Goal: Task Accomplishment & Management: Use online tool/utility

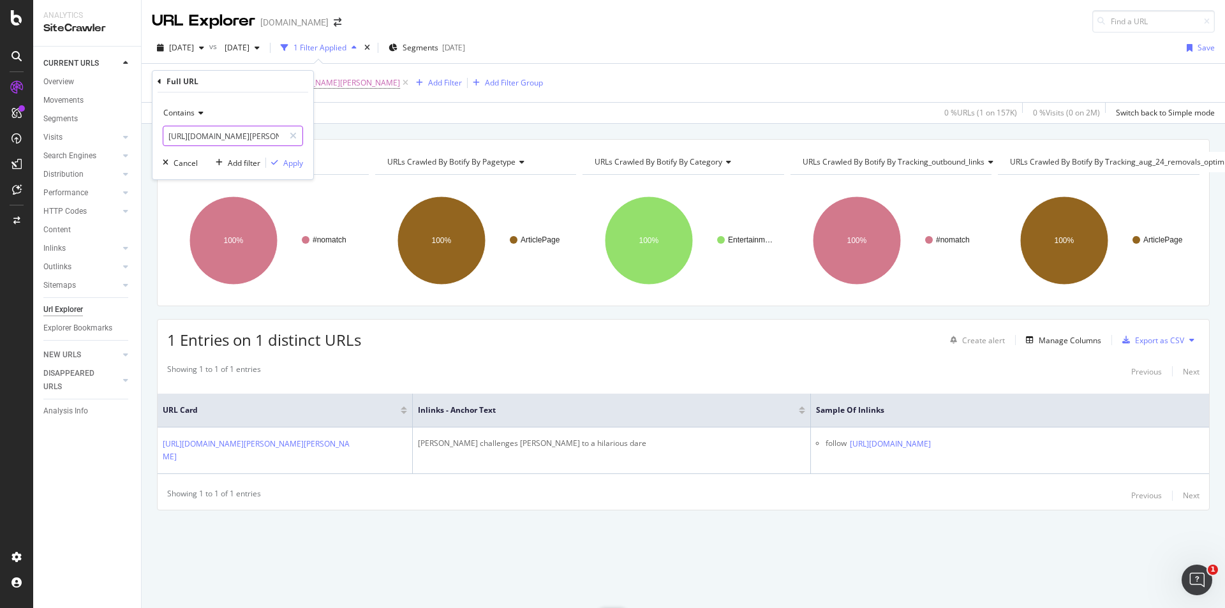
click at [235, 131] on input "[URL][DOMAIN_NAME][PERSON_NAME][PERSON_NAME]" at bounding box center [223, 136] width 121 height 20
paste input "call-of-duty/call-of-duty-film-director-reveals-how-it-will-be-different-from-o…"
type input "[URL][DOMAIN_NAME]"
click at [295, 167] on div "Apply" at bounding box center [293, 163] width 20 height 11
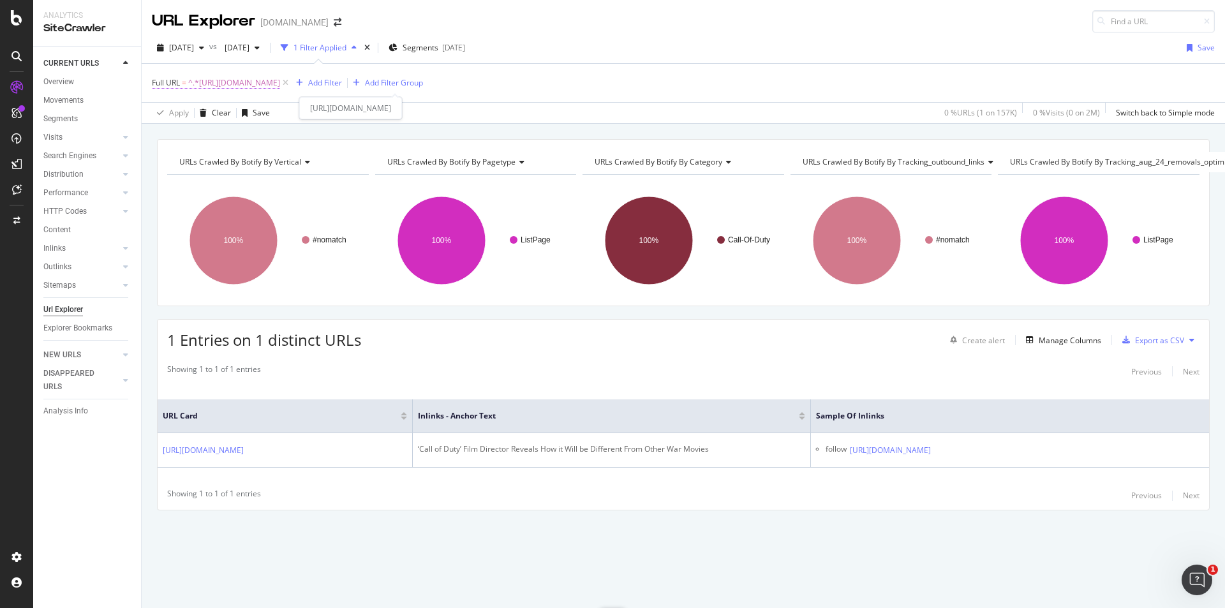
click at [280, 87] on span "^.*[URL][DOMAIN_NAME]" at bounding box center [234, 83] width 92 height 18
click at [247, 144] on input "[URL][DOMAIN_NAME]" at bounding box center [223, 136] width 121 height 20
click at [286, 160] on div "Apply" at bounding box center [293, 163] width 20 height 11
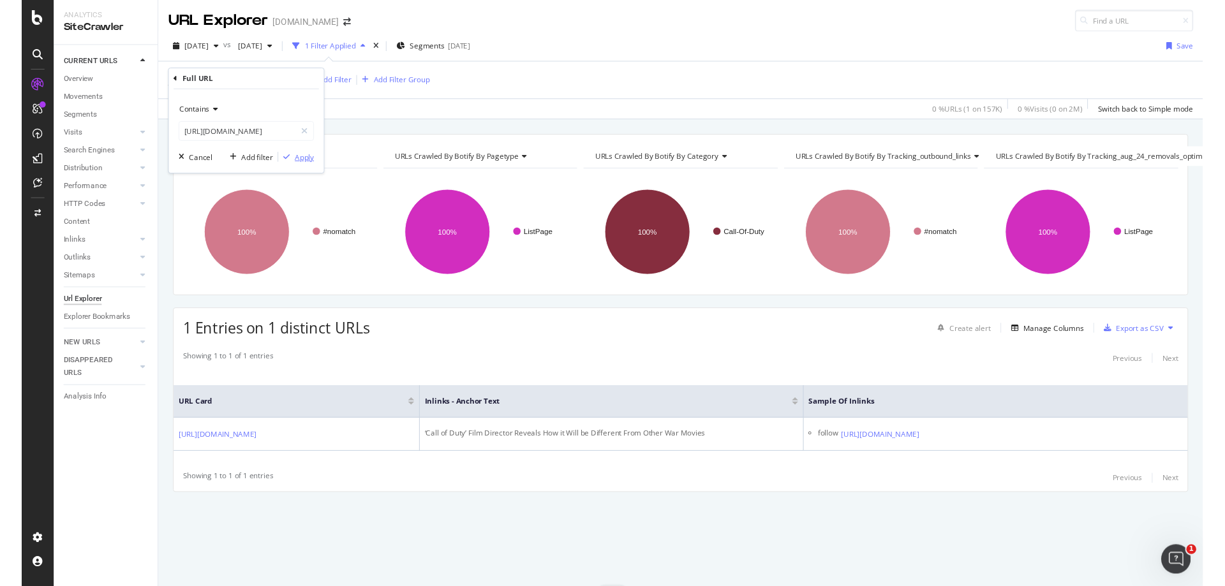
scroll to position [0, 0]
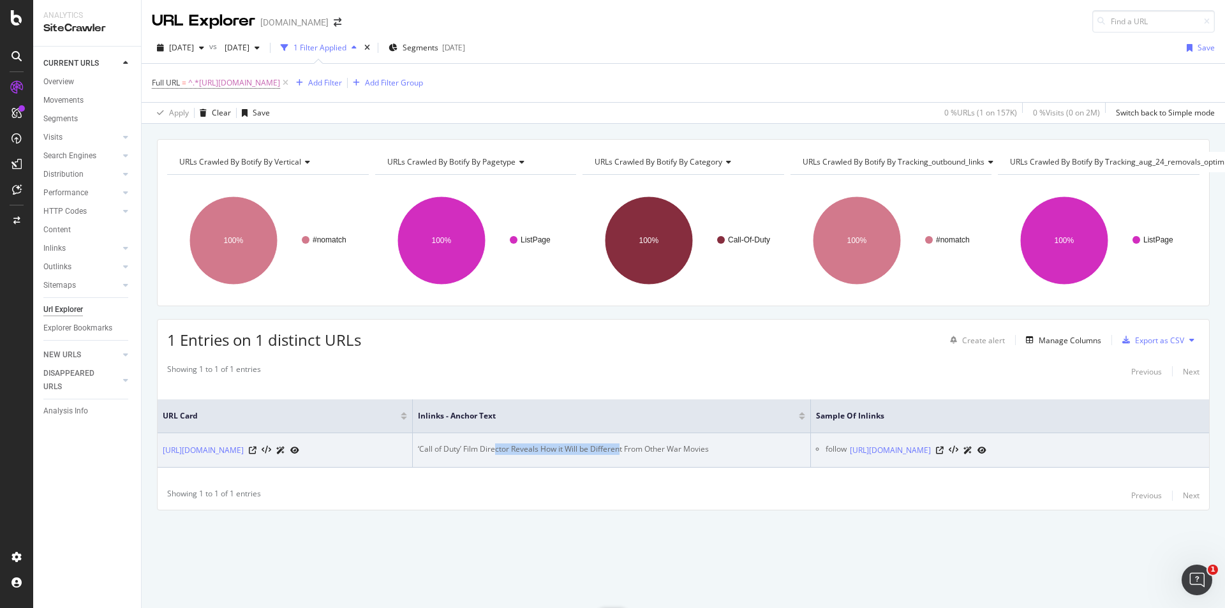
drag, startPoint x: 493, startPoint y: 435, endPoint x: 620, endPoint y: 440, distance: 127.0
click at [620, 443] on div "‘Call of Duty’ Film Director Reveals How it Will be Different From Other War Mo…" at bounding box center [611, 448] width 387 height 11
copy div "ctor Reveals How it Will be Differen"
click at [944, 447] on icon at bounding box center [940, 451] width 8 height 8
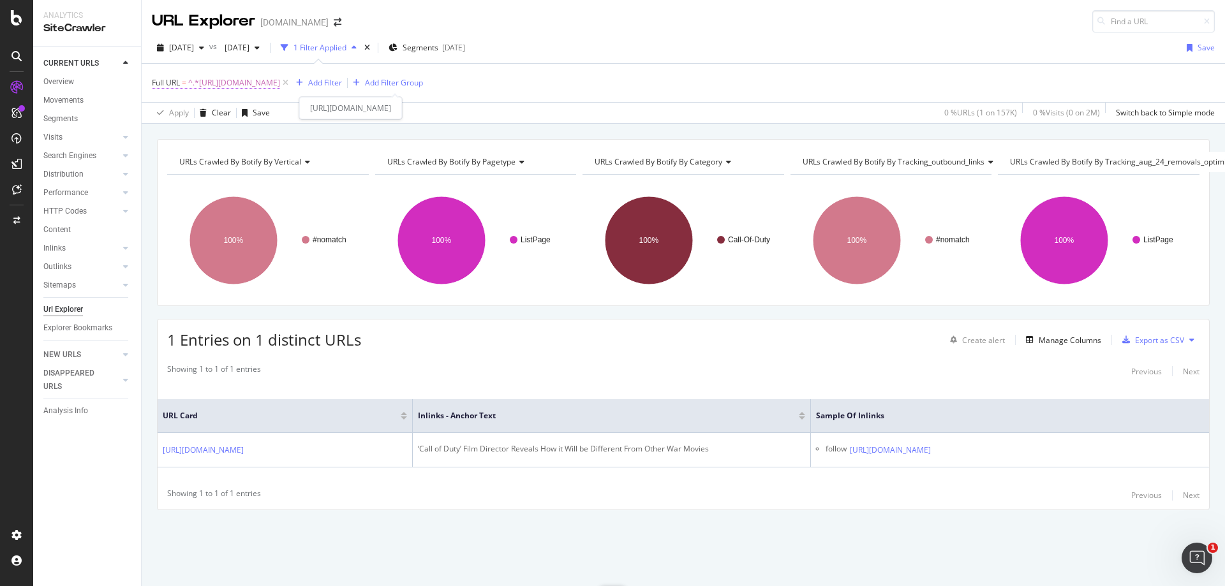
click at [280, 82] on span "^.*[URL][DOMAIN_NAME]" at bounding box center [234, 83] width 92 height 18
click at [226, 142] on input "[URL][DOMAIN_NAME]" at bounding box center [223, 136] width 121 height 20
paste input "fortnite/fortnite-summer-skirmish-week-1-250-000-tournament-bracket-rules-and-l…"
type input "[URL][DOMAIN_NAME]"
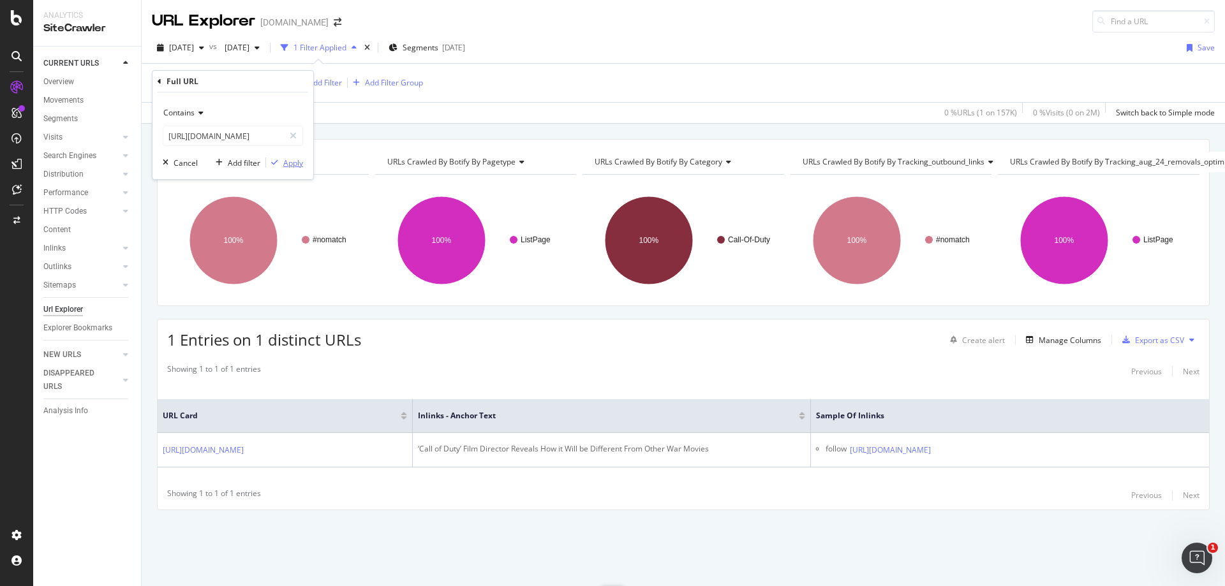
scroll to position [0, 0]
click at [295, 167] on div "Apply" at bounding box center [293, 163] width 20 height 11
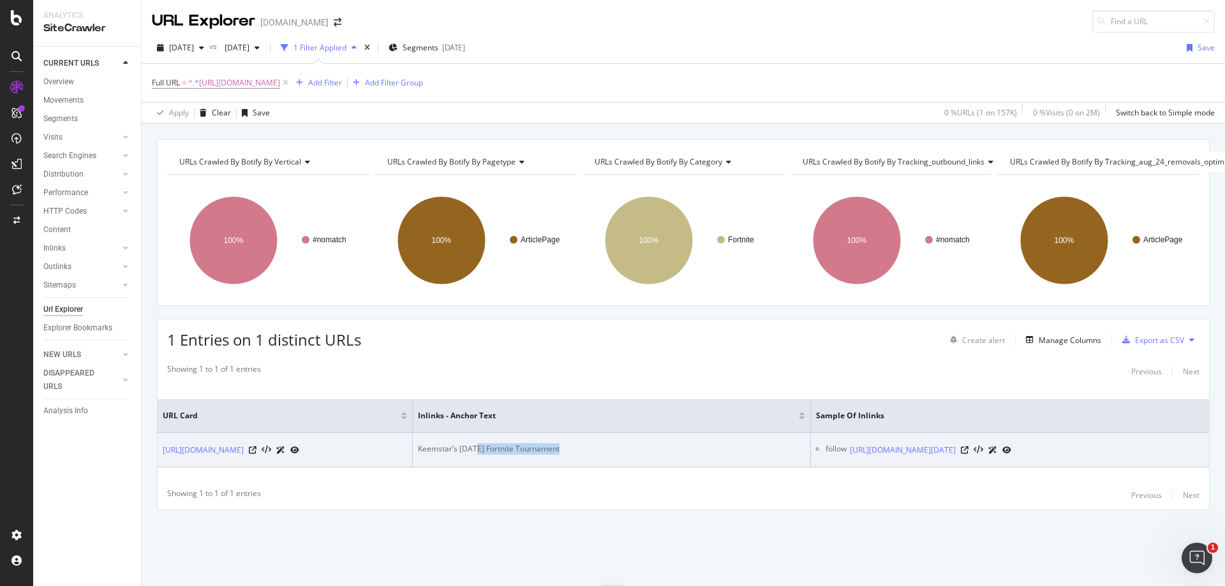
drag, startPoint x: 475, startPoint y: 431, endPoint x: 622, endPoint y: 437, distance: 147.5
click at [622, 443] on div "Keemstar’s [DATE] Fortnite Tournament" at bounding box center [611, 448] width 387 height 11
click at [968, 447] on icon at bounding box center [965, 451] width 8 height 8
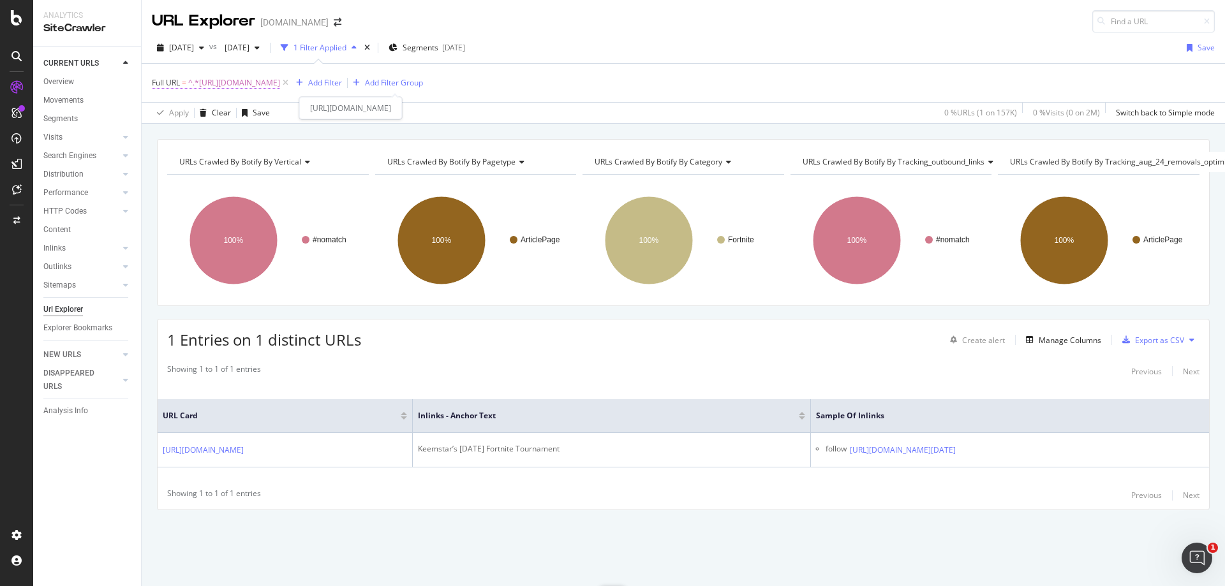
drag, startPoint x: 436, startPoint y: 87, endPoint x: 408, endPoint y: 87, distance: 28.1
click at [280, 87] on span "^.*[URL][DOMAIN_NAME]" at bounding box center [234, 83] width 92 height 18
click at [278, 140] on input "[URL][DOMAIN_NAME]" at bounding box center [223, 136] width 121 height 20
paste input "tag/ark-survival-evolved"
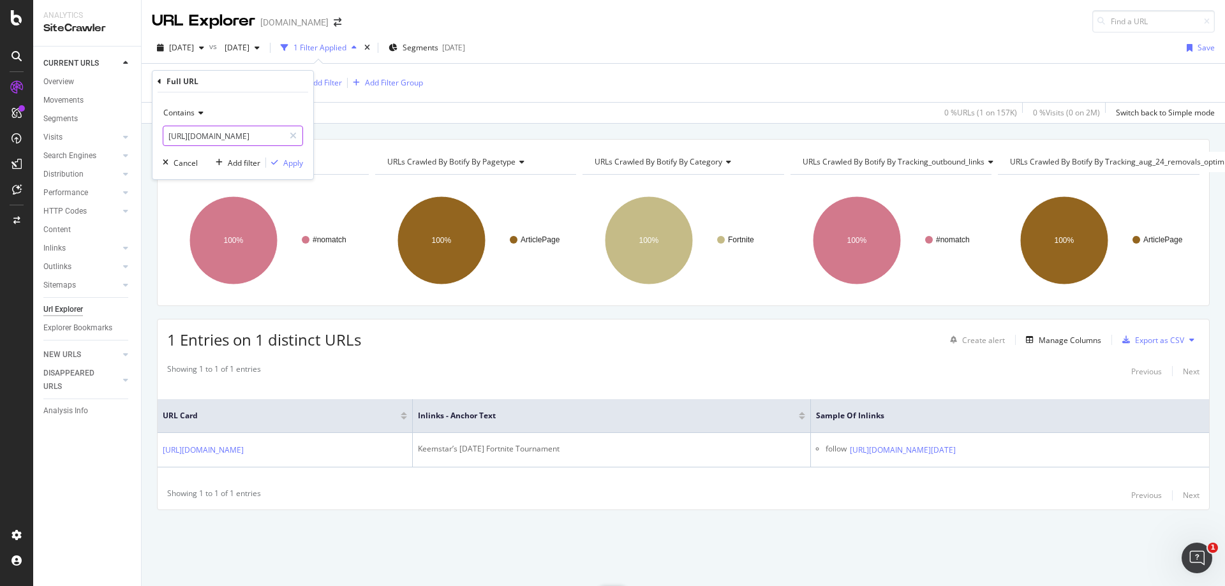
type input "[URL][DOMAIN_NAME]"
click at [290, 156] on div "Contains [URL][DOMAIN_NAME] Cancel Add filter Apply" at bounding box center [232, 136] width 161 height 87
click at [290, 159] on div "Apply" at bounding box center [293, 163] width 20 height 11
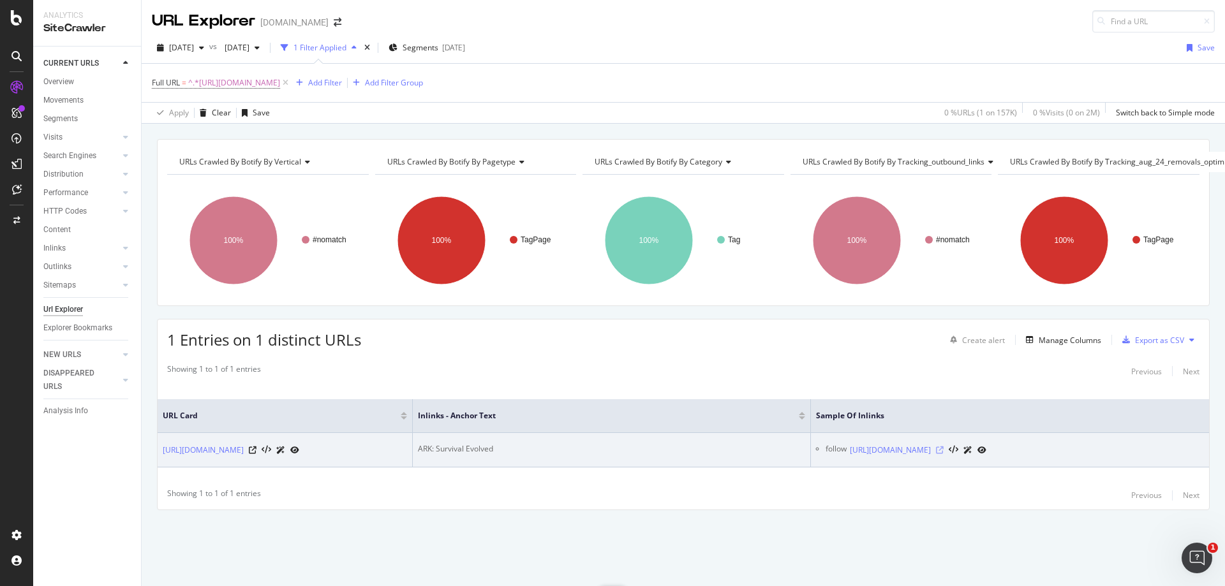
click at [944, 449] on icon at bounding box center [940, 451] width 8 height 8
click at [438, 443] on div "ARK: Survival Evolved" at bounding box center [611, 448] width 387 height 11
copy div "ARK: Survival Evolved"
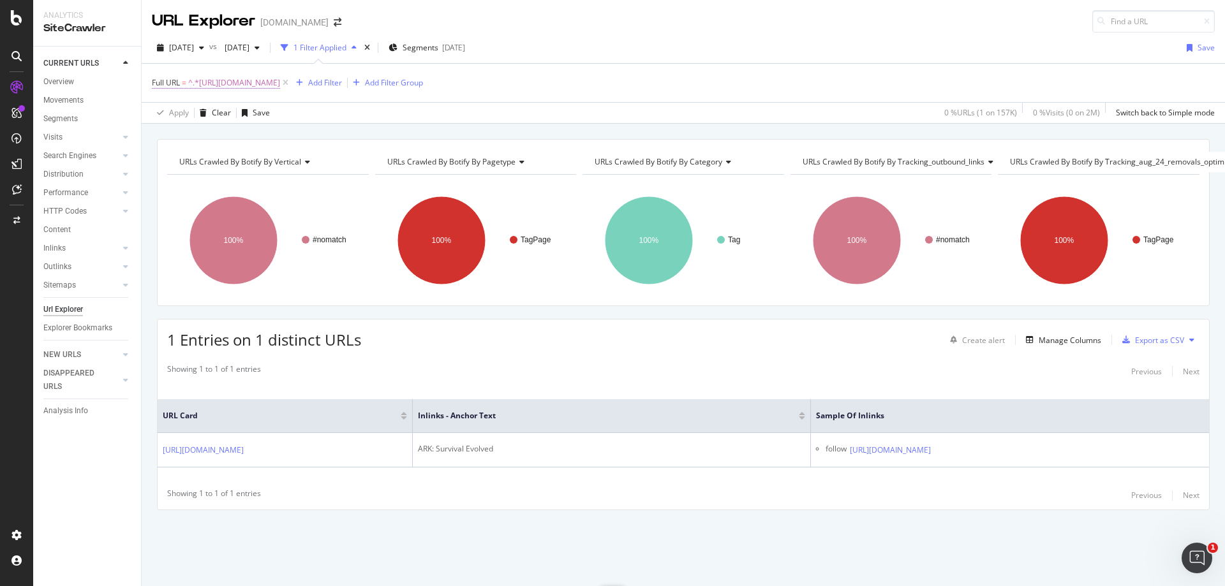
click at [280, 74] on span "^.*[URL][DOMAIN_NAME]" at bounding box center [234, 83] width 92 height 18
click at [208, 139] on input "[URL][DOMAIN_NAME]" at bounding box center [223, 136] width 121 height 20
paste input "[DOMAIN_NAME][URL]"
type input "[URL][DOMAIN_NAME][DOMAIN_NAME]"
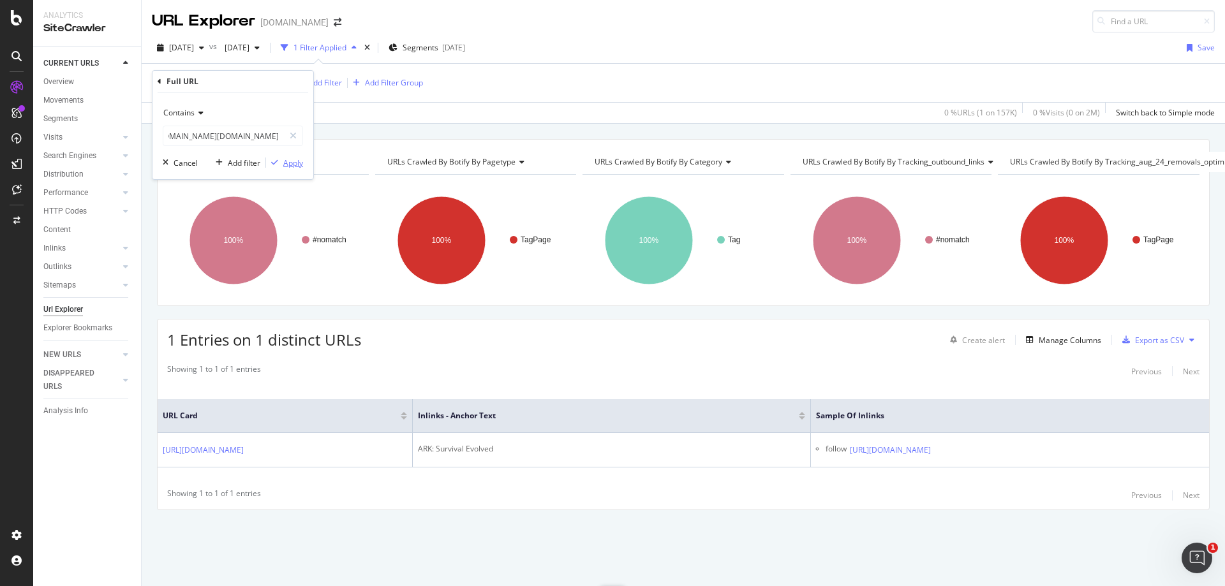
click at [292, 160] on div "Apply" at bounding box center [293, 163] width 20 height 11
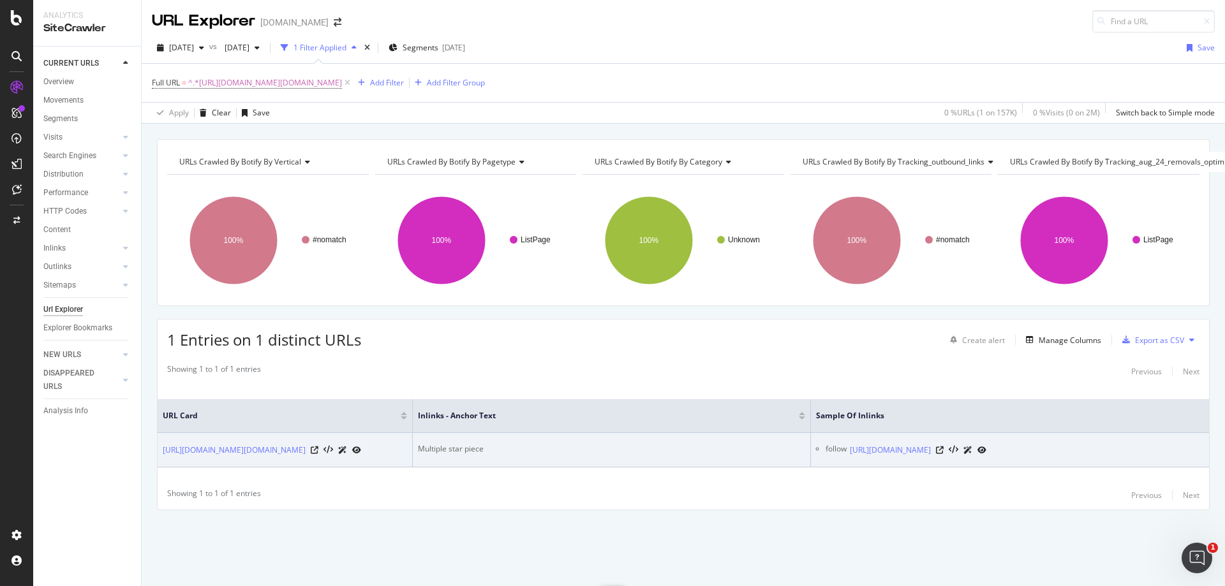
click at [473, 443] on div "Multiple star piece" at bounding box center [611, 448] width 387 height 11
copy div "Multiple star piece"
click at [944, 447] on icon at bounding box center [940, 451] width 8 height 8
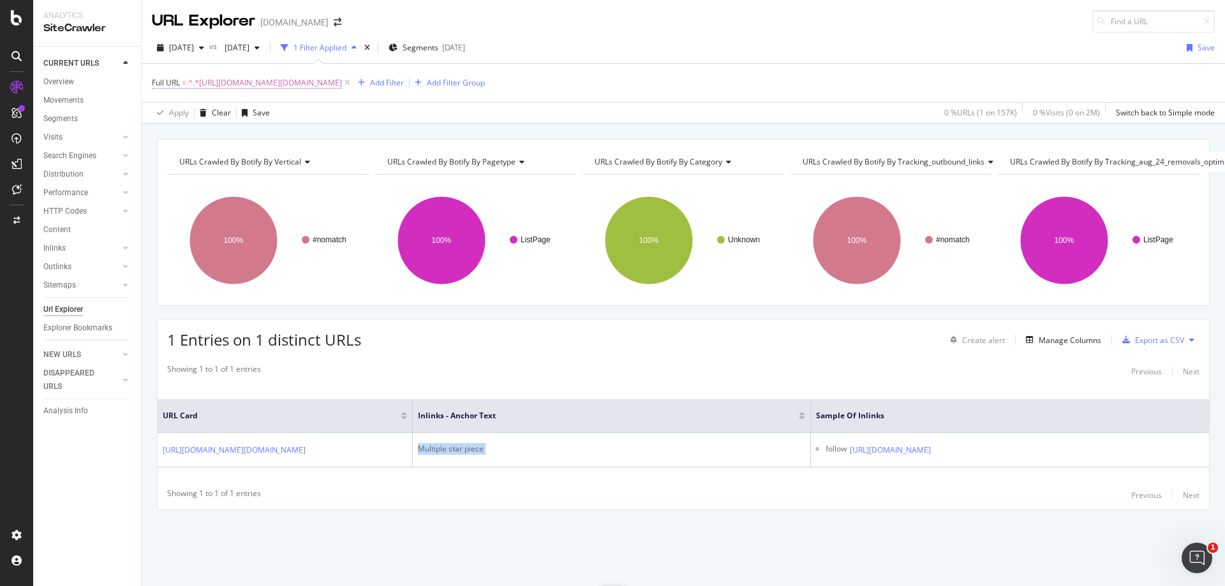
click at [275, 87] on span "^.*[URL][DOMAIN_NAME][DOMAIN_NAME]" at bounding box center [265, 83] width 154 height 18
click at [233, 130] on input "[URL][DOMAIN_NAME][DOMAIN_NAME]" at bounding box center [223, 136] width 121 height 20
paste input "overwatch/[GEOGRAPHIC_DATA]-fusions-eqo-takes-out-enemy-pharmercy-during-impres…"
type input "[URL][DOMAIN_NAME]"
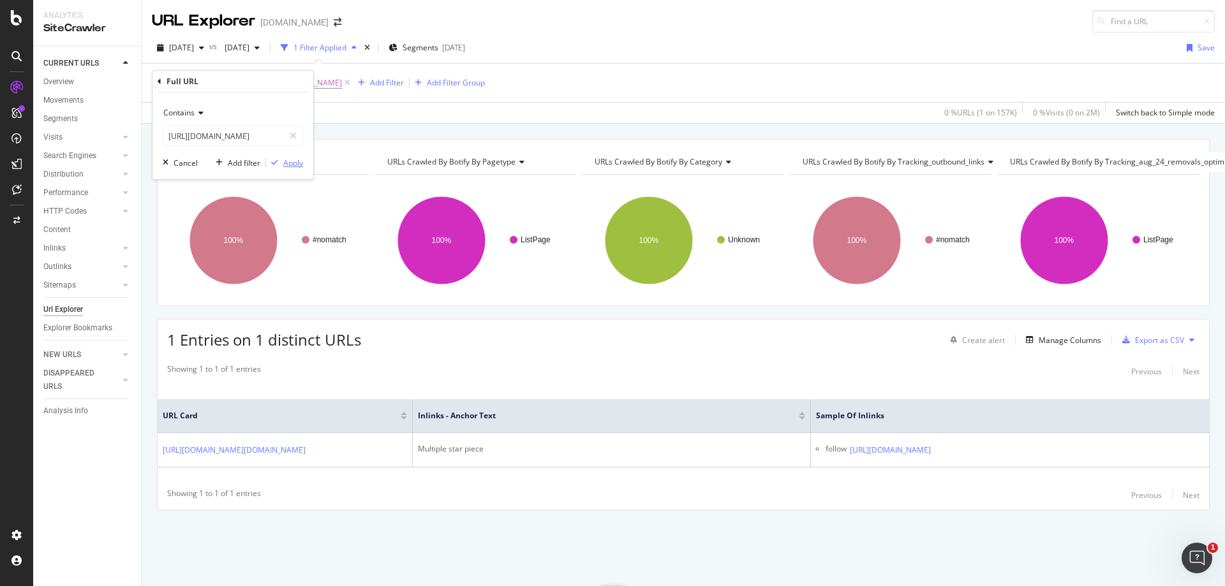
click at [293, 160] on div "Apply" at bounding box center [293, 163] width 20 height 11
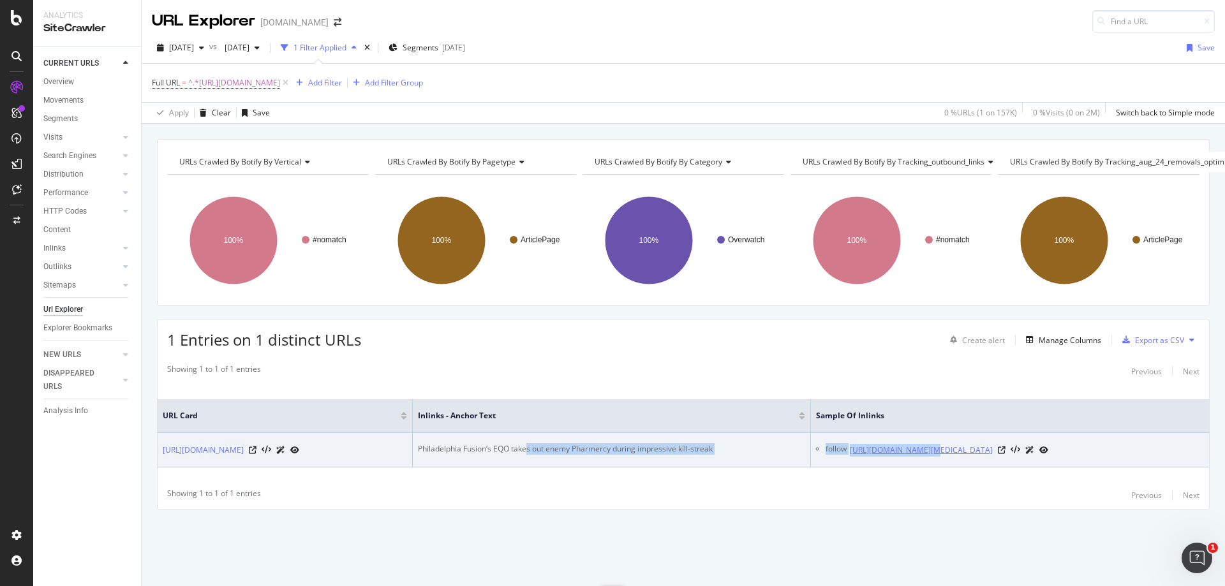
drag, startPoint x: 529, startPoint y: 436, endPoint x: 928, endPoint y: 438, distance: 398.7
click at [928, 438] on tr "[URL][DOMAIN_NAME] Philadelphia Fusion’s EQO takes out enemy Pharmercy during i…" at bounding box center [683, 450] width 1051 height 34
copy tr "s out enemy Pharmercy during impressive kill-streak follow [URL]."
drag, startPoint x: 732, startPoint y: 442, endPoint x: 721, endPoint y: 440, distance: 11.6
click at [730, 443] on div "Philadelphia Fusion’s EQO takes out enemy Pharmercy during impressive kill-stre…" at bounding box center [611, 448] width 387 height 11
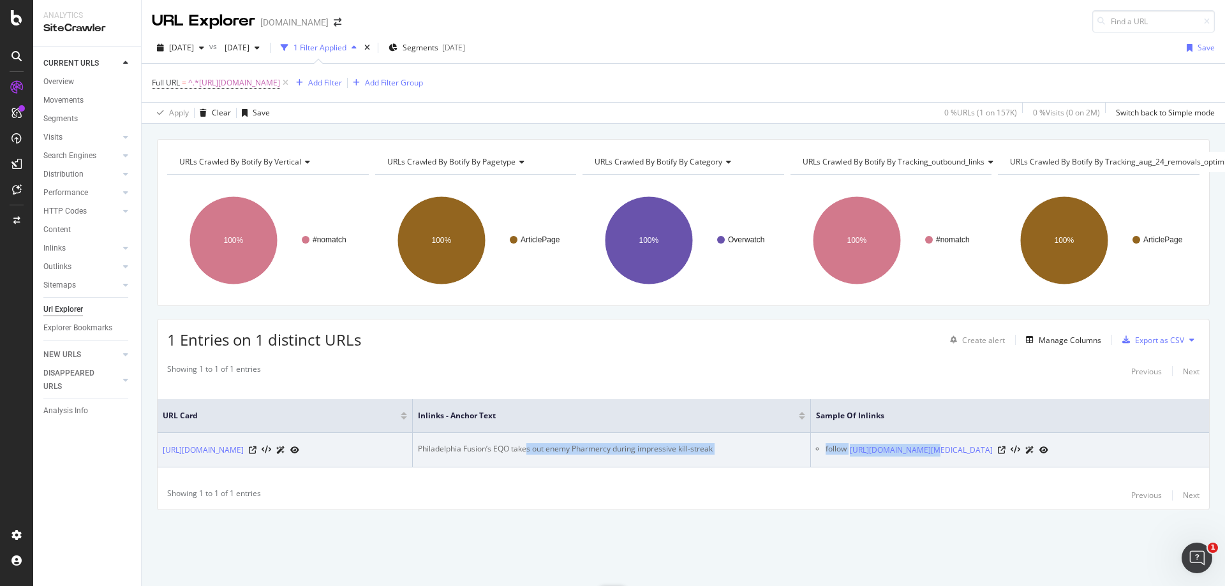
click at [721, 443] on div "Philadelphia Fusion’s EQO takes out enemy Pharmercy during impressive kill-stre…" at bounding box center [611, 448] width 387 height 11
drag, startPoint x: 715, startPoint y: 438, endPoint x: 601, endPoint y: 434, distance: 114.3
click at [601, 443] on div "Philadelphia Fusion’s EQO takes out enemy Pharmercy during impressive kill-stre…" at bounding box center [611, 448] width 387 height 11
copy div "rcy during impressive kill-streak"
click at [1005, 447] on icon at bounding box center [1002, 451] width 8 height 8
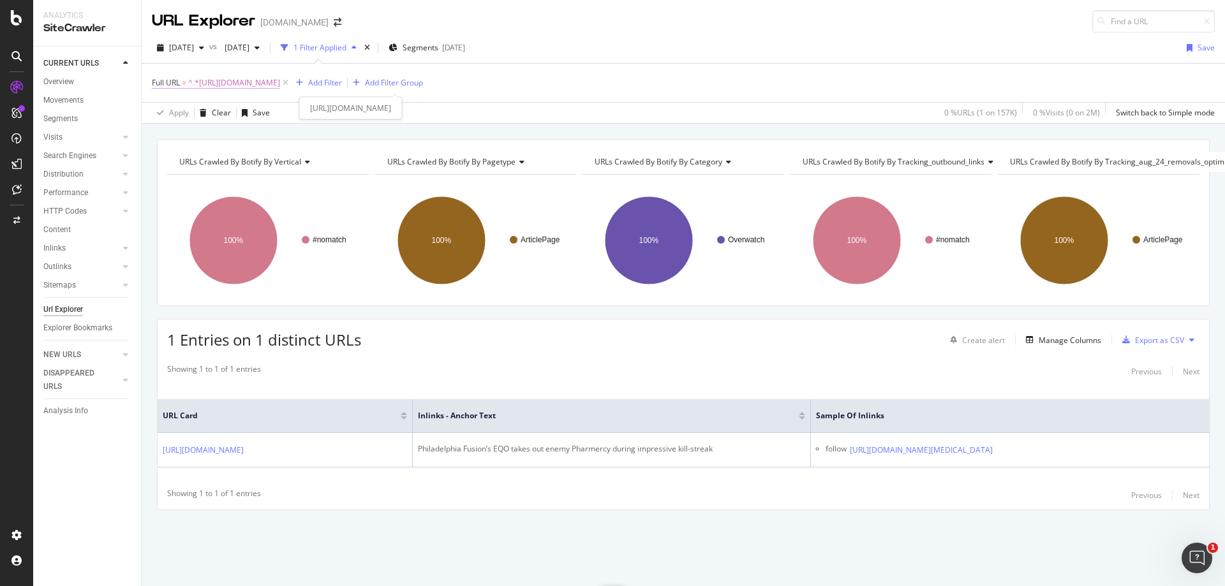
click at [280, 84] on span "^.*[URL][DOMAIN_NAME]" at bounding box center [234, 83] width 92 height 18
click at [241, 126] on input "[URL][DOMAIN_NAME]" at bounding box center [223, 136] width 121 height 20
paste input "overwatch-visual-bug-gives-wrecking-ball-a-hilarious-third-person-mode-188315"
type input "[URL][DOMAIN_NAME]"
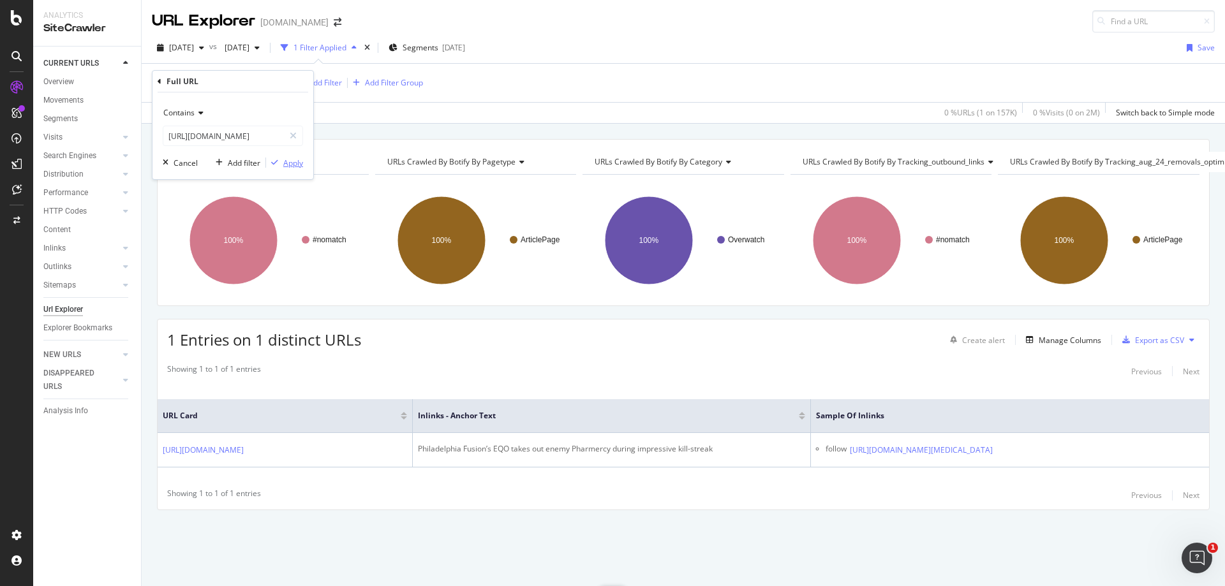
scroll to position [0, 0]
click at [297, 166] on div "Apply" at bounding box center [293, 163] width 20 height 11
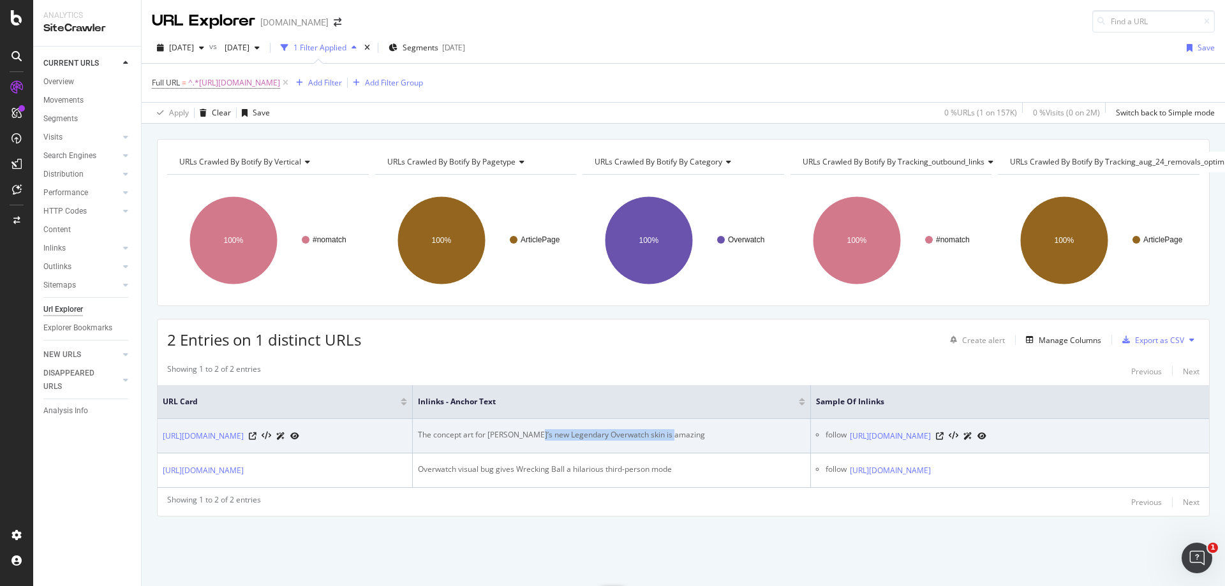
drag, startPoint x: 534, startPoint y: 434, endPoint x: 688, endPoint y: 423, distance: 154.8
click at [688, 423] on td "The concept art for [PERSON_NAME]’s new Legendary Overwatch skin is amazing" at bounding box center [612, 436] width 398 height 34
copy div "Legendary Overwatch skin is amazing"
click at [944, 438] on icon at bounding box center [940, 437] width 8 height 8
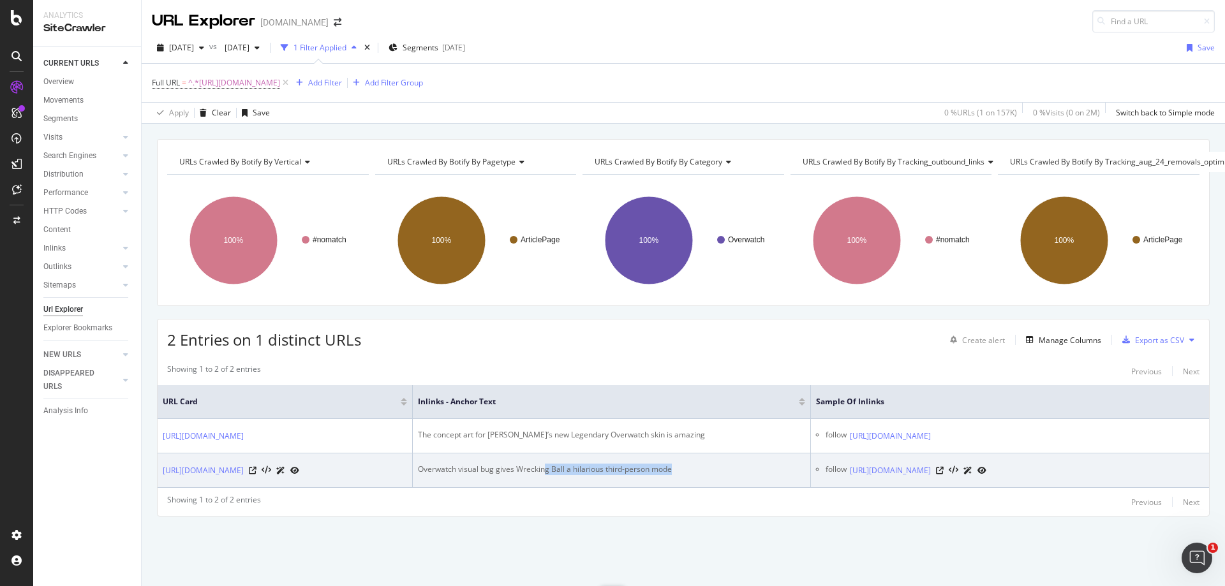
drag, startPoint x: 547, startPoint y: 495, endPoint x: 705, endPoint y: 495, distance: 158.2
click at [705, 475] on div "Overwatch visual bug gives Wrecking Ball a hilarious third-person mode" at bounding box center [611, 469] width 387 height 11
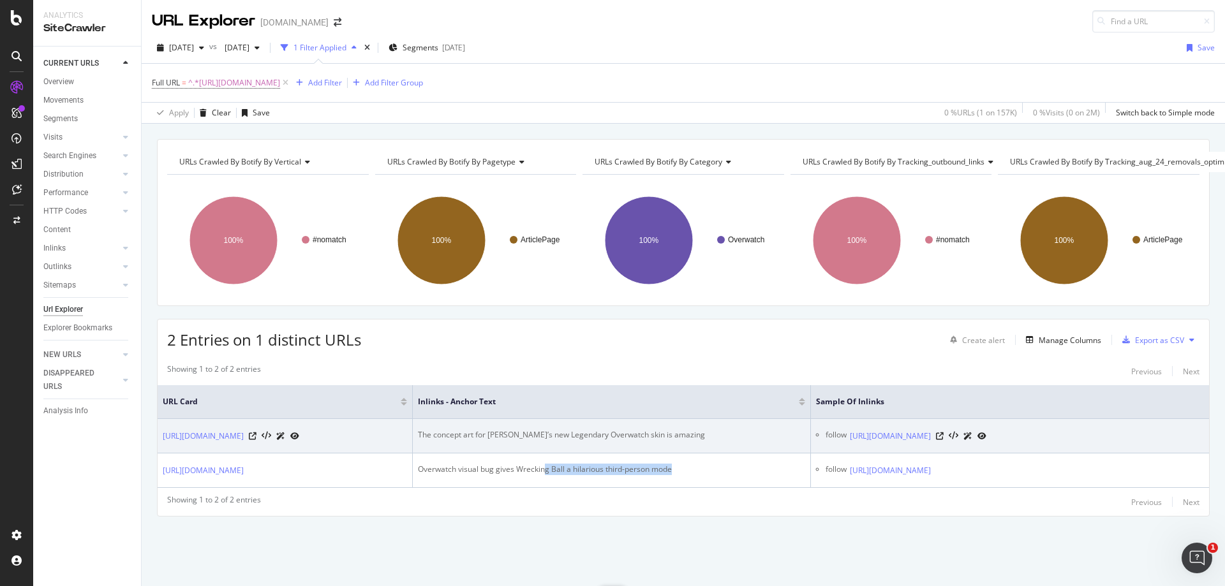
copy div "g Ball a hilarious third-person mode"
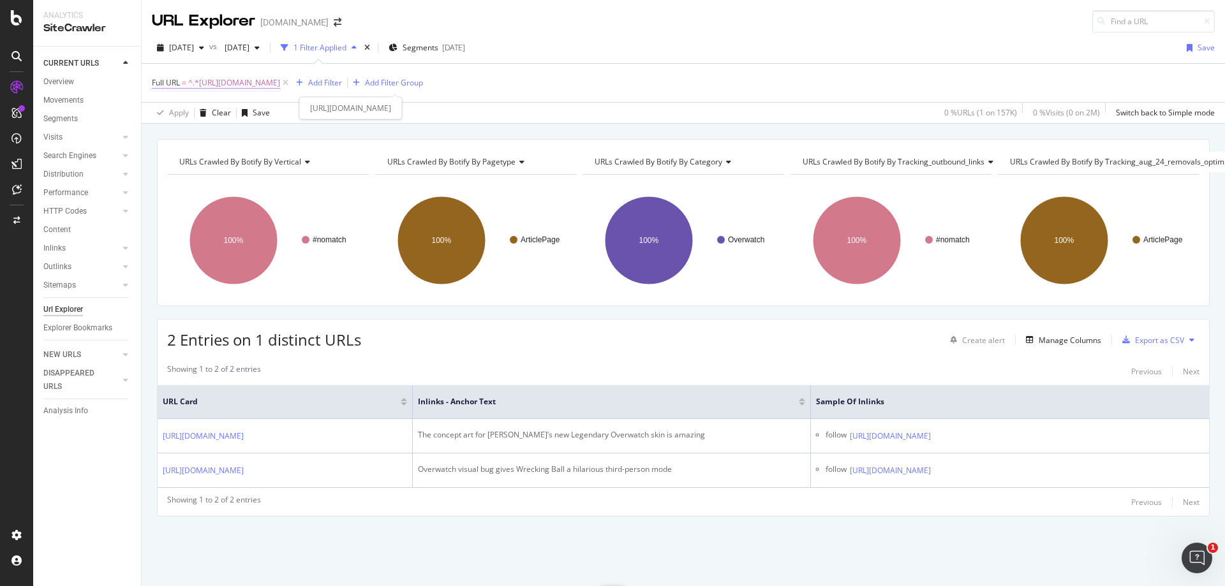
click at [280, 85] on span "^.*[URL][DOMAIN_NAME]" at bounding box center [234, 83] width 92 height 18
click at [212, 137] on input "[URL][DOMAIN_NAME]" at bounding box center [223, 136] width 121 height 20
paste input "entertainment/pewdiepie-takes-another-shot-at-alinity-after-racial-slur-and-adm…"
type input "[URL][DOMAIN_NAME]"
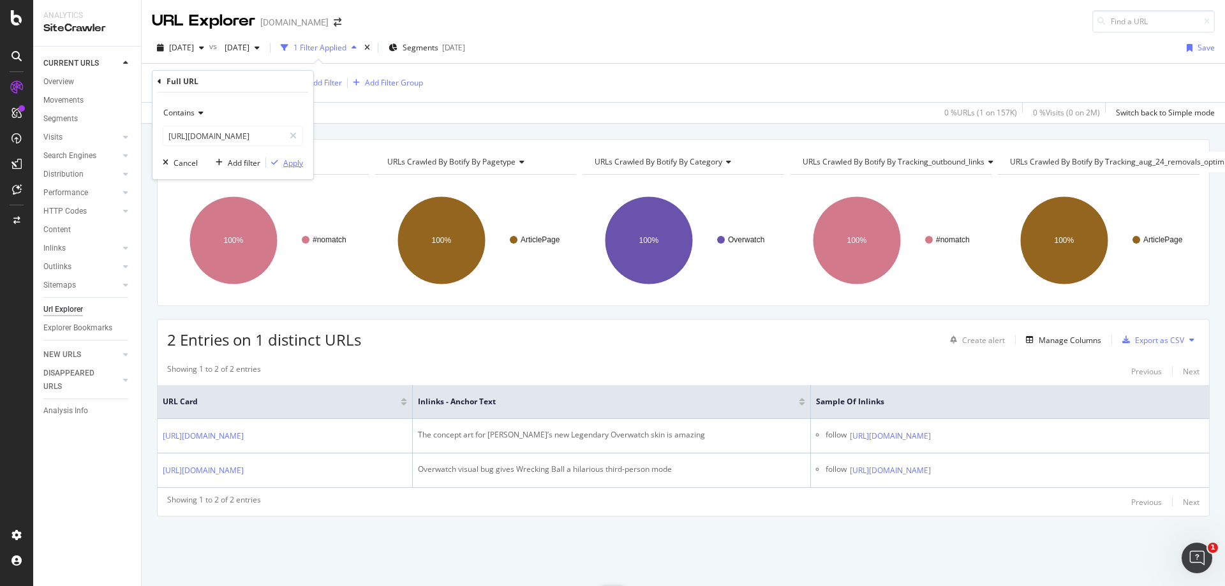
click at [299, 164] on div "Apply" at bounding box center [293, 163] width 20 height 11
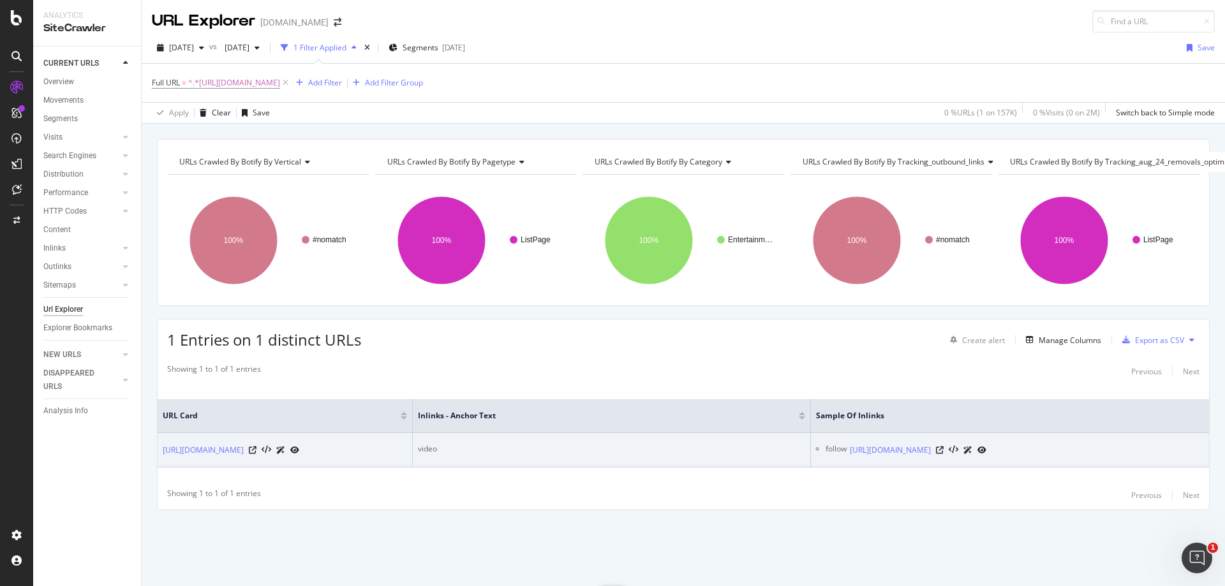
click at [433, 443] on div "video" at bounding box center [611, 448] width 387 height 11
copy div "video"
click at [944, 447] on icon at bounding box center [940, 451] width 8 height 8
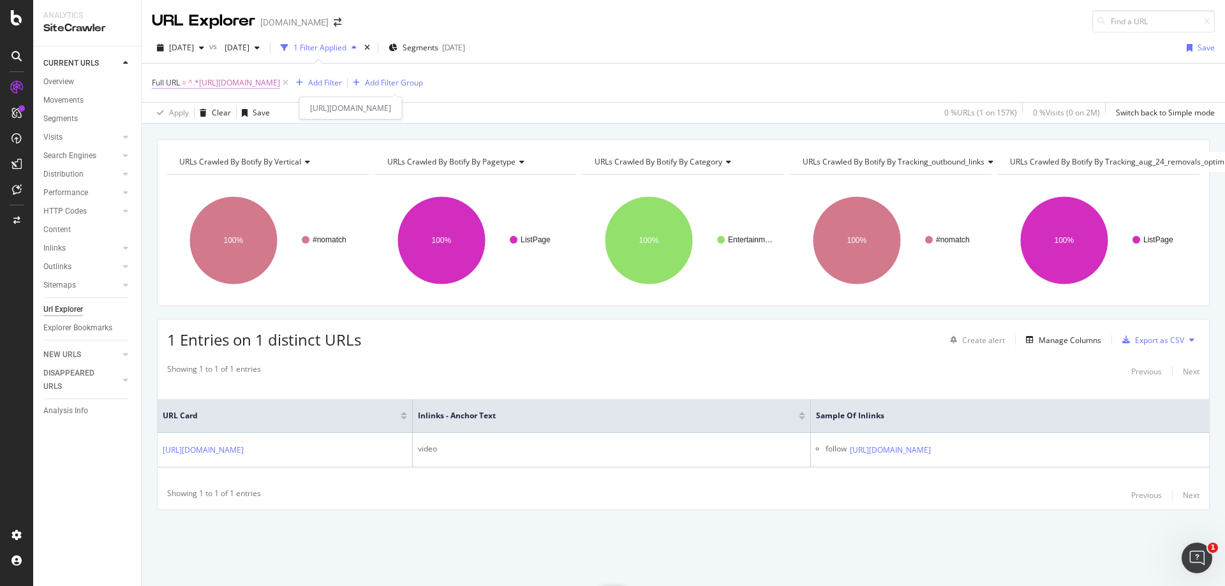
click at [280, 84] on span "^.*[URL][DOMAIN_NAME]" at bounding box center [234, 83] width 92 height 18
click at [250, 140] on input "[URL][DOMAIN_NAME]" at bounding box center [223, 136] width 121 height 20
paste input "gears-of-war/fable-esports-crowned-champions-of-egl-gears-[GEOGRAPHIC_DATA]-20-…"
type input "[URL][DOMAIN_NAME]"
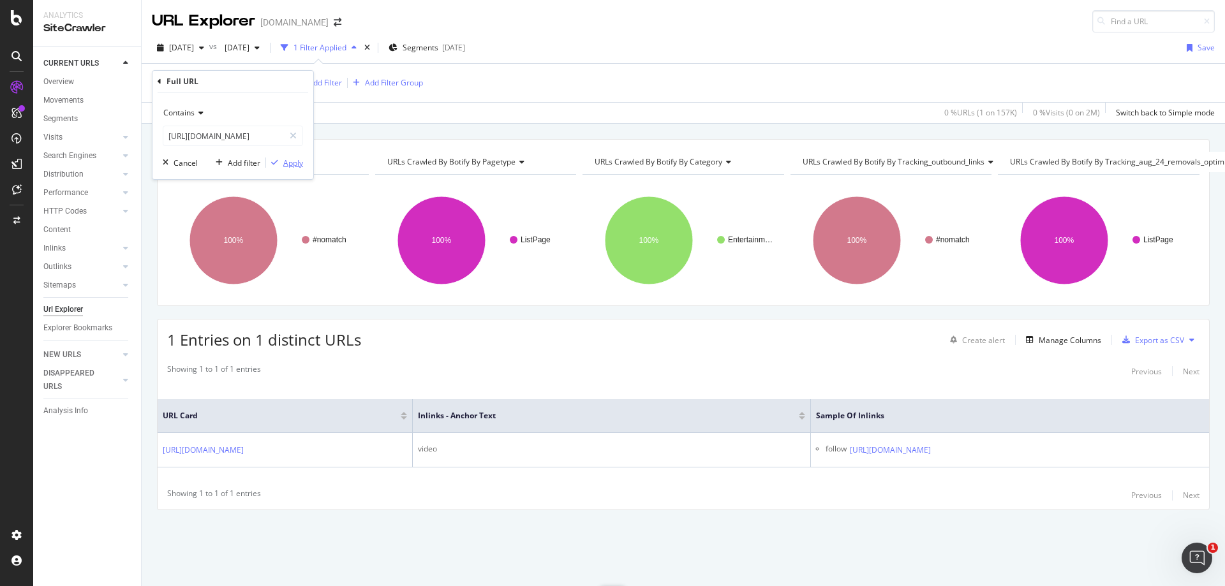
click at [290, 160] on div "Apply" at bounding box center [293, 163] width 20 height 11
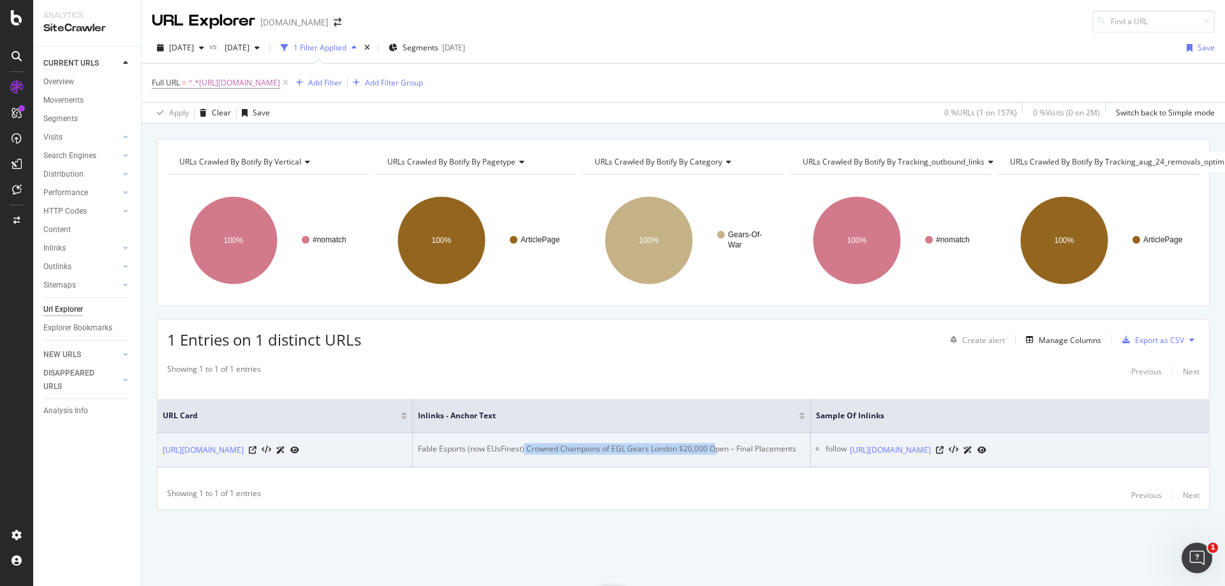
drag, startPoint x: 524, startPoint y: 436, endPoint x: 718, endPoint y: 435, distance: 193.3
click at [718, 443] on div "Fable Esports (now EUsFinest) Crowned Champions of EGL Gears London $20,000 Ope…" at bounding box center [611, 448] width 387 height 11
copy div "Crowned Champions of EGL Gears London $20,000 O"
click at [944, 447] on icon at bounding box center [940, 451] width 8 height 8
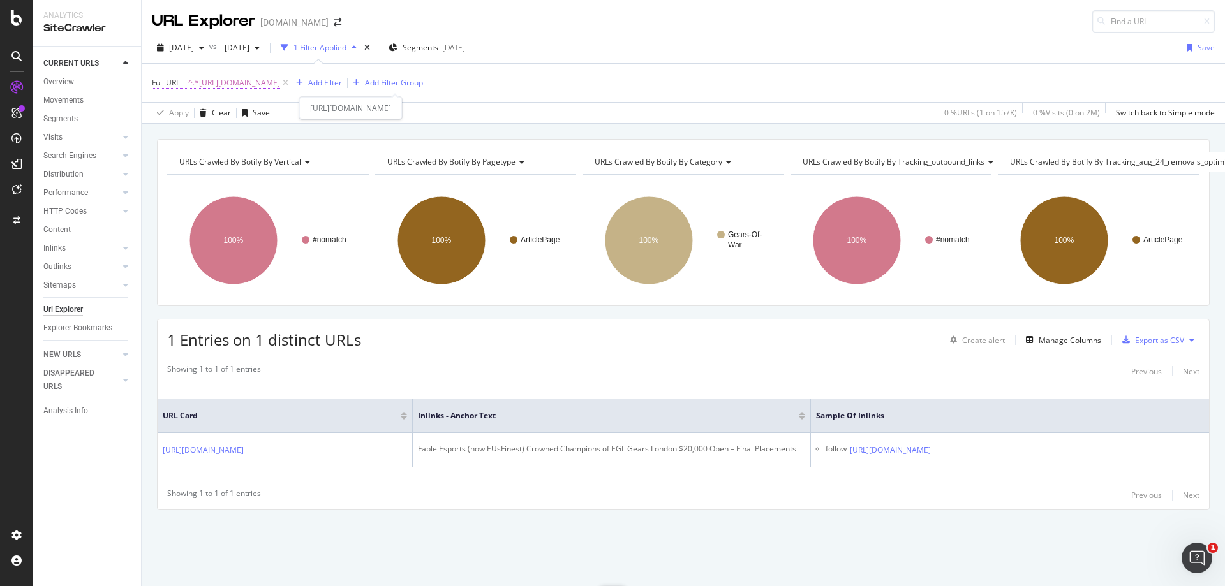
click at [280, 84] on span "^.*[URL][DOMAIN_NAME]" at bounding box center [234, 83] width 92 height 18
click at [251, 141] on input "[URL][DOMAIN_NAME]" at bounding box center [223, 136] width 121 height 20
paste input "[DOMAIN_NAME][URL]"
type input "[URL][DOMAIN_NAME][DOMAIN_NAME]"
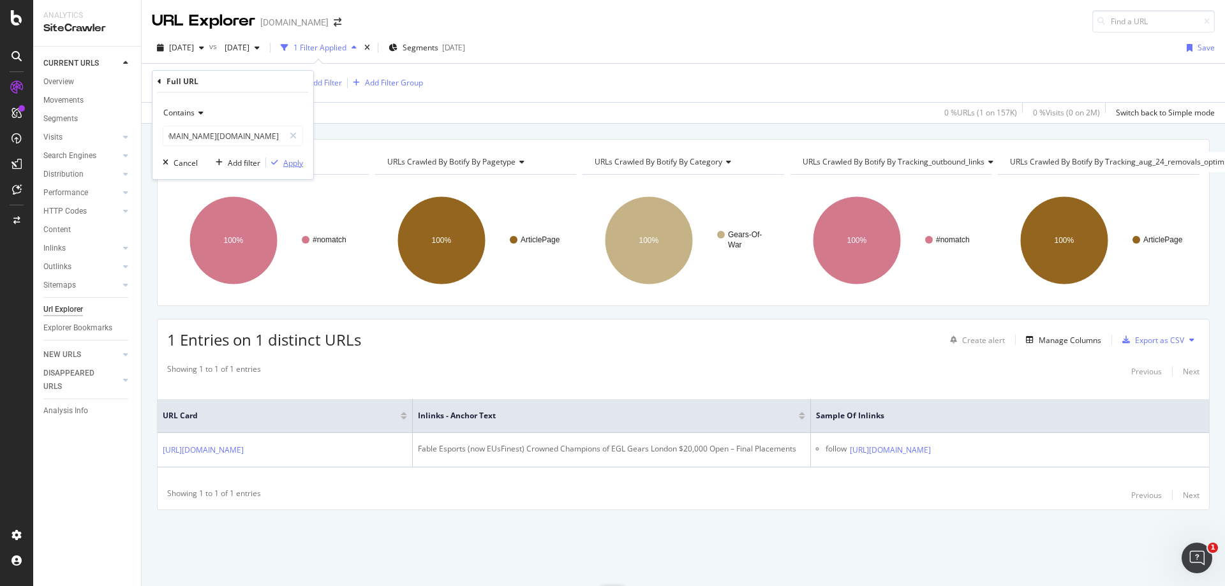
click at [297, 162] on div "Apply" at bounding box center [293, 163] width 20 height 11
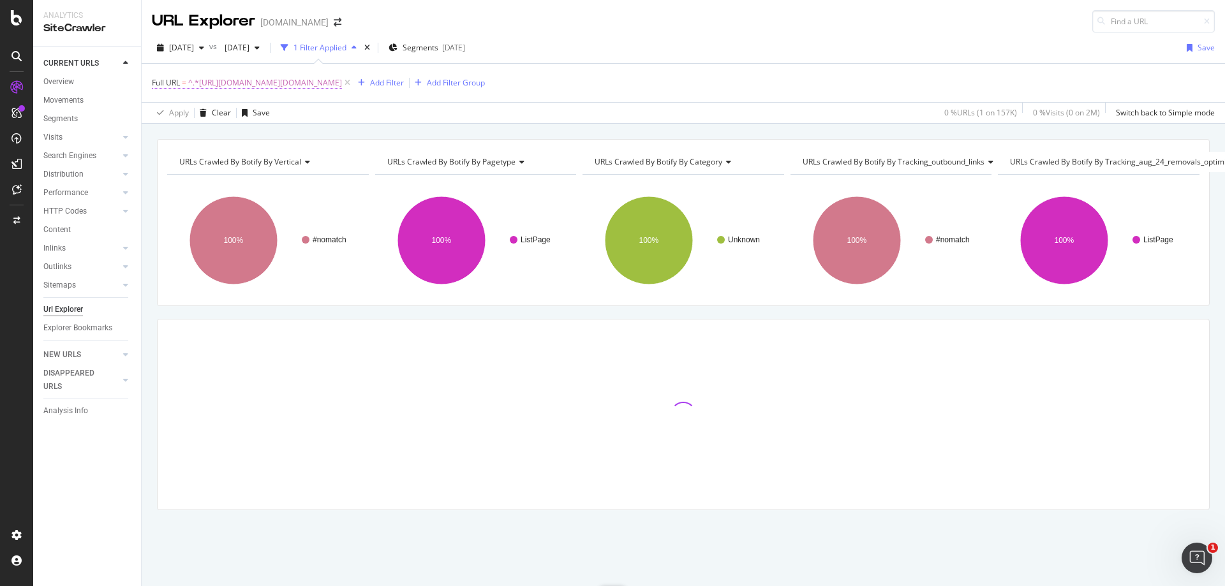
click at [326, 76] on span "^.*[URL][DOMAIN_NAME][DOMAIN_NAME]" at bounding box center [265, 83] width 154 height 18
click at [214, 137] on input "[URL][DOMAIN_NAME][DOMAIN_NAME]" at bounding box center [223, 136] width 121 height 20
paste input "entertainment/mr-[PERSON_NAME]-calls-on-reddit-to-help-make-millions-off-risky-…"
type input "[URL][DOMAIN_NAME][PERSON_NAME]"
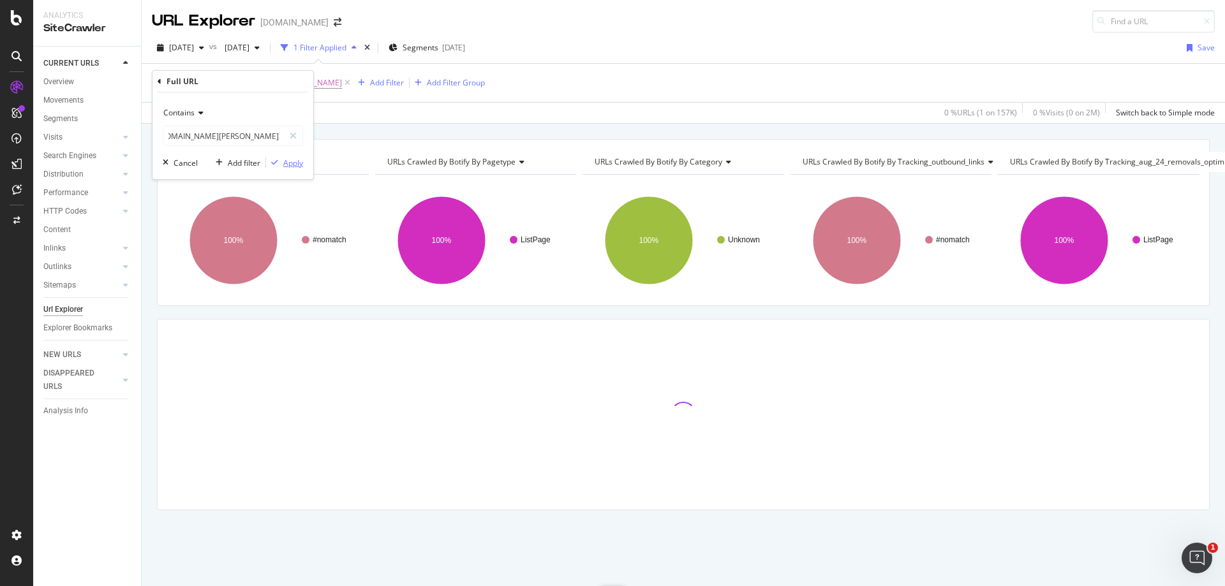
scroll to position [0, 0]
click at [294, 159] on div "Apply" at bounding box center [293, 163] width 20 height 11
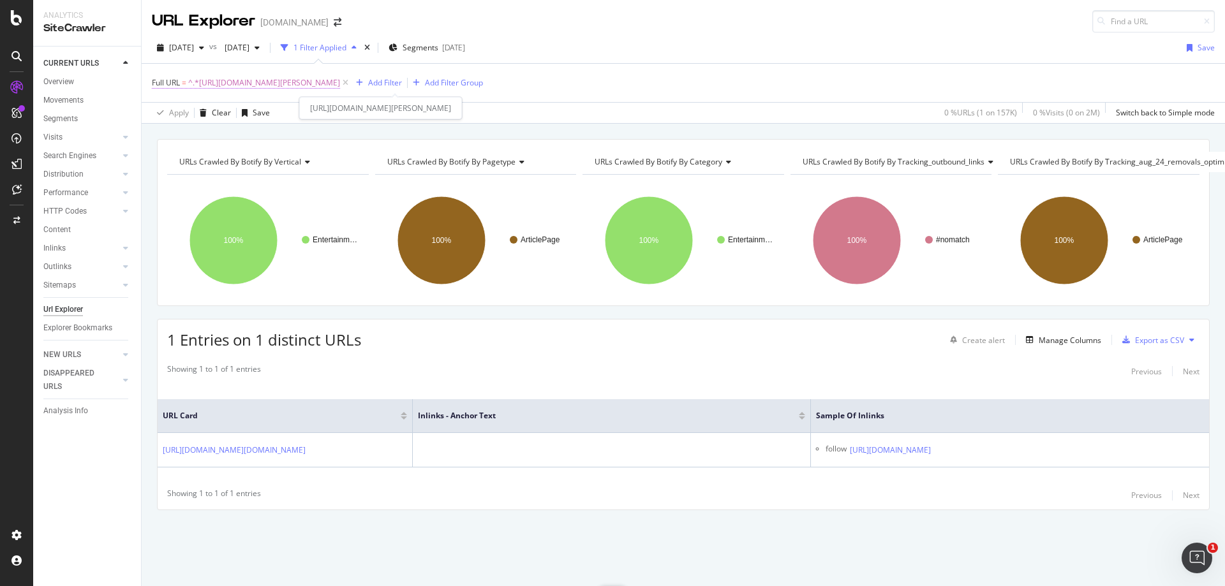
click at [340, 82] on span "^.*[URL][DOMAIN_NAME][PERSON_NAME]" at bounding box center [264, 83] width 152 height 18
click at [253, 132] on input "[URL][DOMAIN_NAME][PERSON_NAME]" at bounding box center [223, 136] width 121 height 20
click at [290, 159] on div "Apply" at bounding box center [293, 163] width 20 height 11
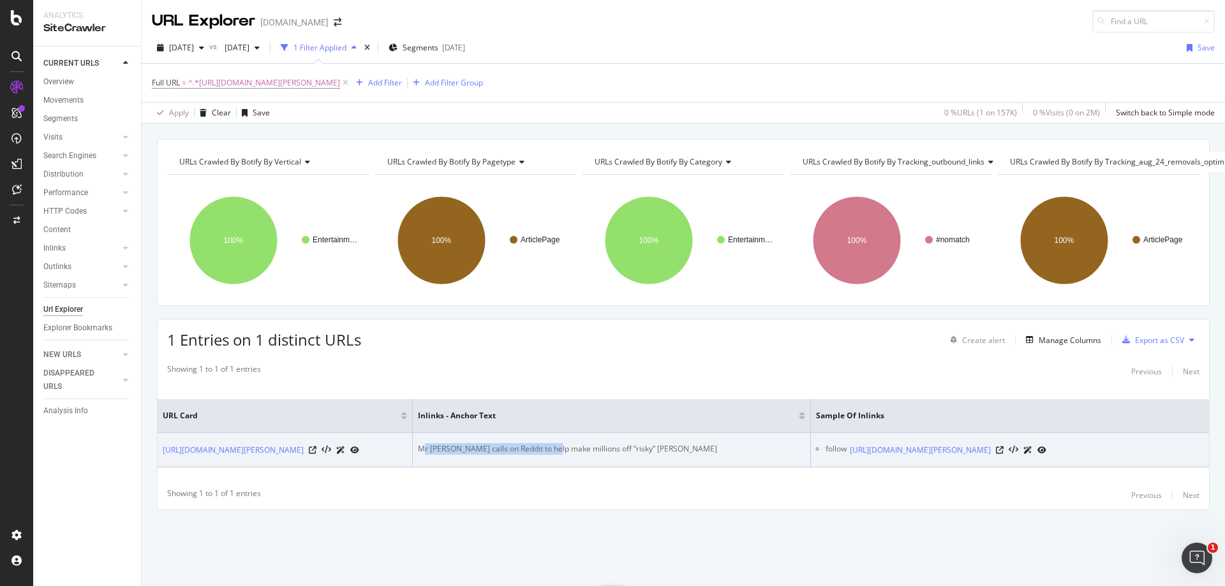
drag, startPoint x: 555, startPoint y: 439, endPoint x: 426, endPoint y: 439, distance: 129.5
click at [426, 443] on div "Mr [PERSON_NAME] calls on Reddit to help make millions off “risky” [PERSON_NAME]" at bounding box center [611, 448] width 387 height 11
copy div "r Beast calls on Reddit to help make"
click at [1003, 447] on icon at bounding box center [1000, 451] width 8 height 8
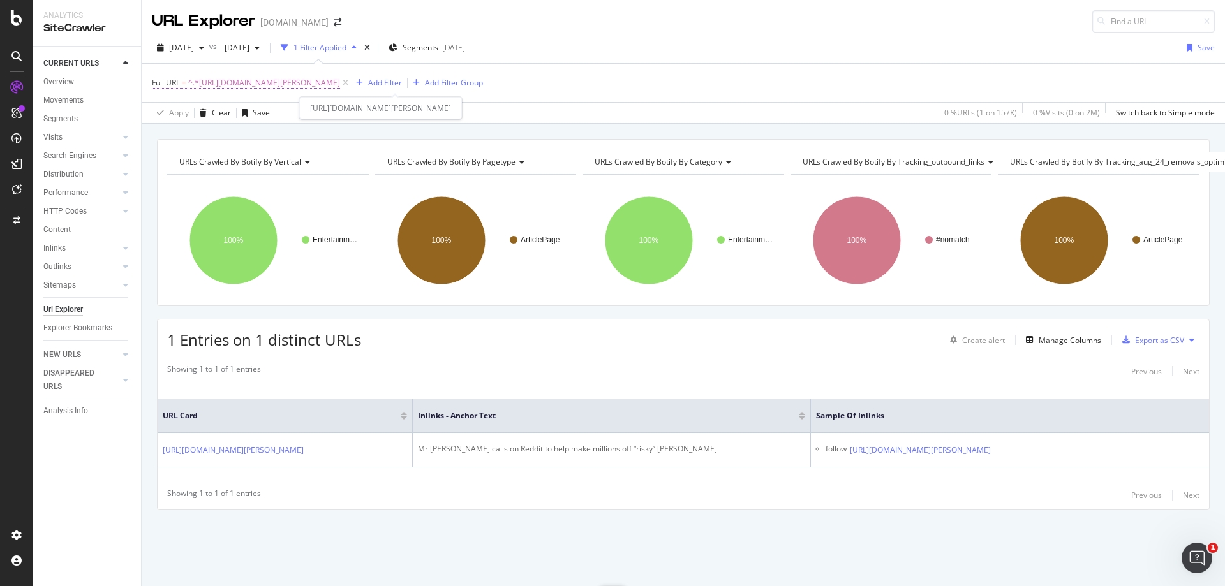
click at [340, 90] on span "^.*[URL][DOMAIN_NAME][PERSON_NAME]" at bounding box center [264, 83] width 152 height 18
click at [233, 133] on input "[URL][DOMAIN_NAME][PERSON_NAME]" at bounding box center [223, 136] width 121 height 20
paste input "twitch-streamer-faces-backlash-following-her-drunken-rant-about-faze-players-41…"
type input "[URL][DOMAIN_NAME]"
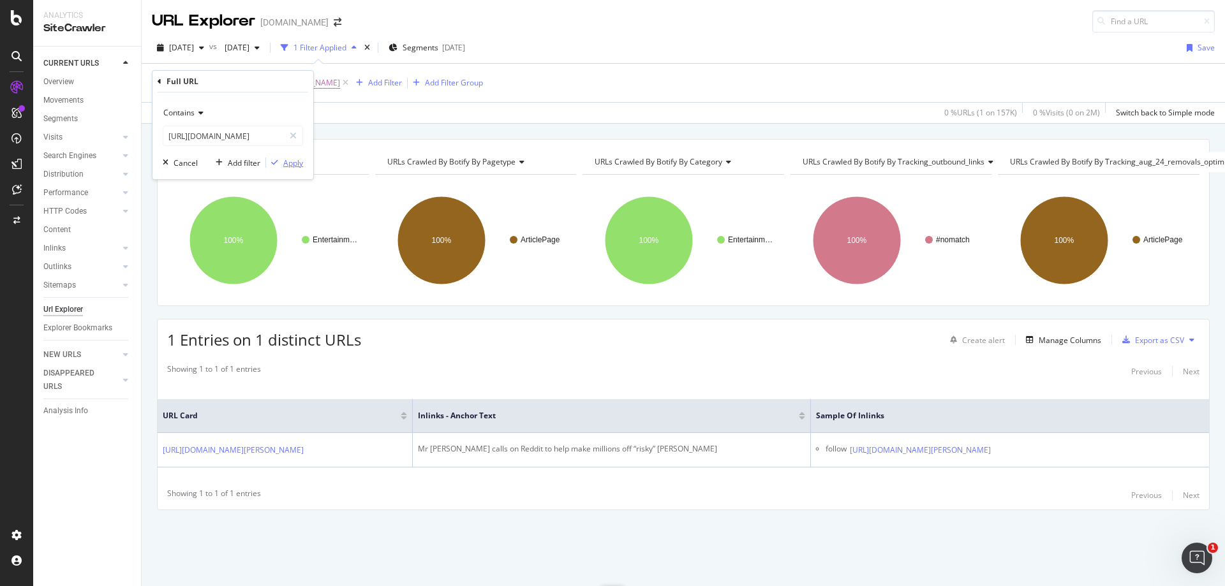
scroll to position [0, 0]
click at [295, 156] on button "Apply" at bounding box center [284, 162] width 37 height 13
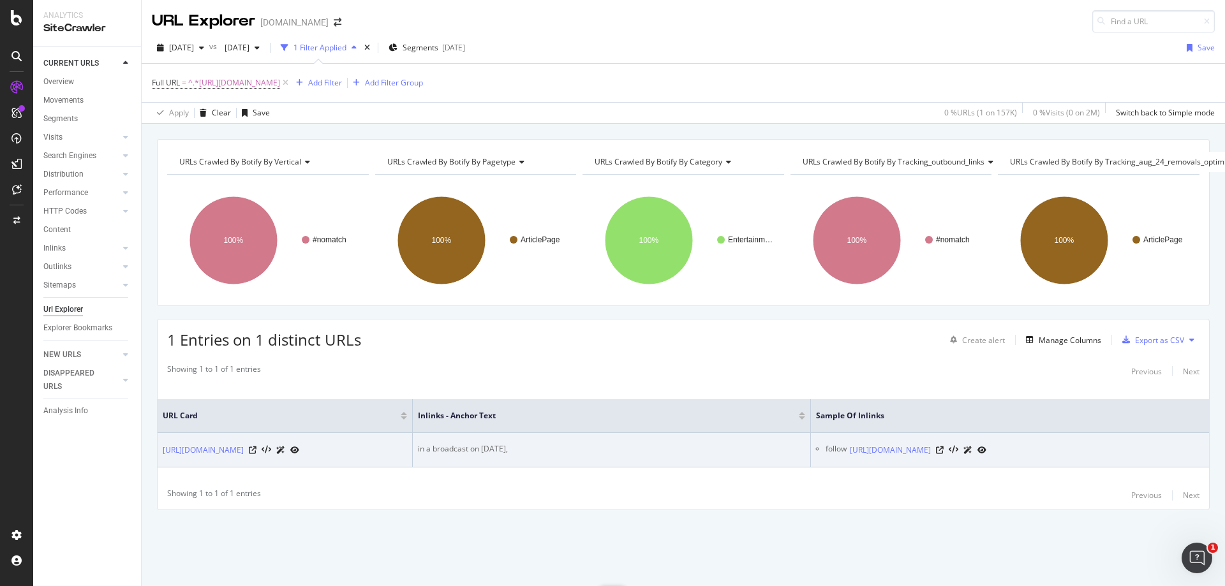
drag, startPoint x: 512, startPoint y: 435, endPoint x: 413, endPoint y: 436, distance: 98.2
click at [413, 436] on td "in a broadcast on [DATE]," at bounding box center [612, 450] width 398 height 34
click at [944, 447] on icon at bounding box center [940, 451] width 8 height 8
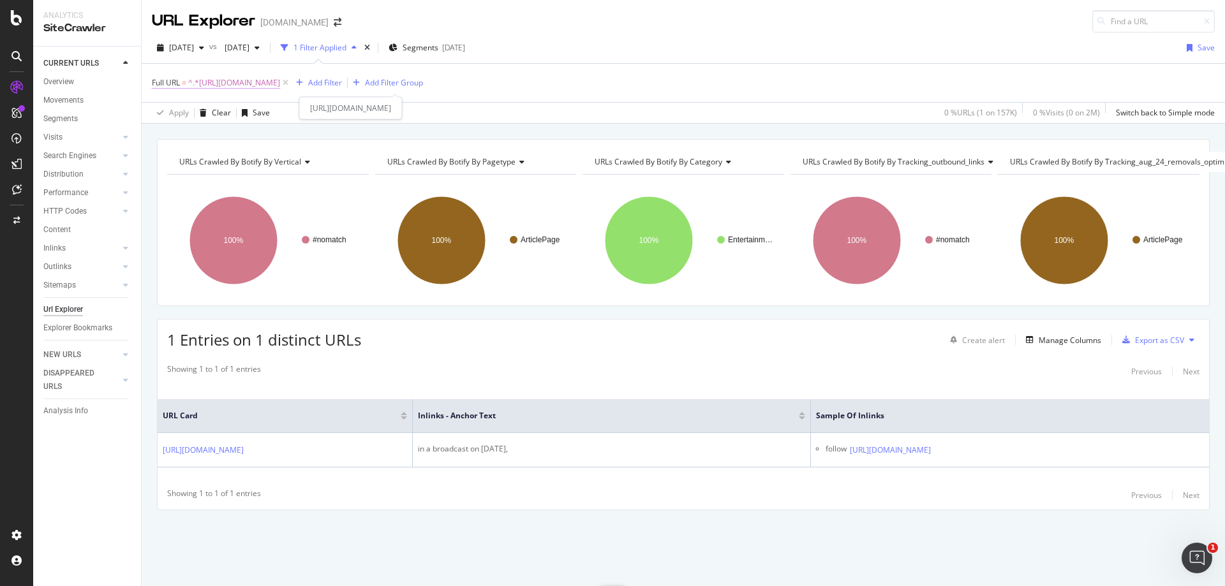
click at [280, 77] on span "^.*[URL][DOMAIN_NAME]" at bounding box center [234, 83] width 92 height 18
click at [255, 136] on input "[URL][DOMAIN_NAME]" at bounding box center [223, 136] width 121 height 20
paste input "shares-honest-explanation-for-camera-angle-1293168"
type input "[URL][DOMAIN_NAME]"
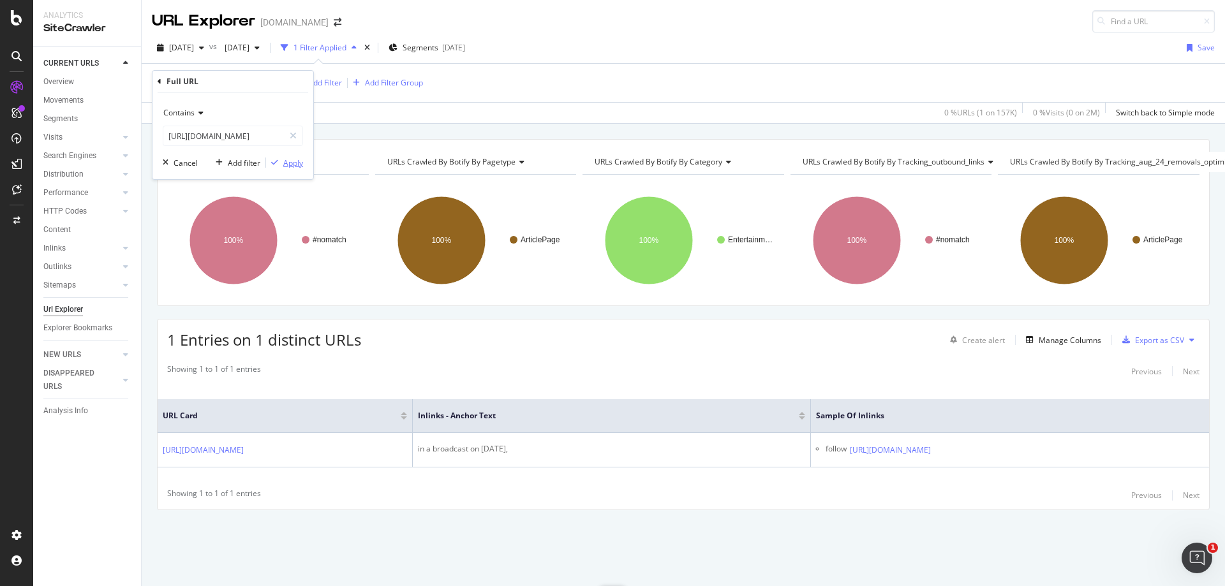
scroll to position [0, 0]
click at [290, 160] on div "Apply" at bounding box center [293, 163] width 20 height 11
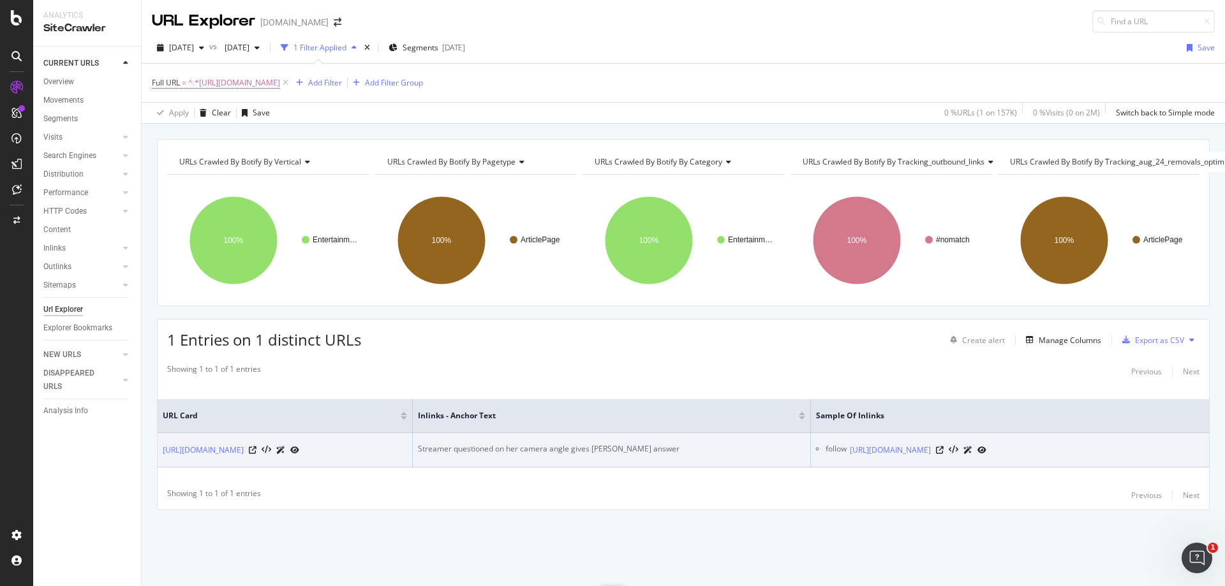
click at [635, 443] on div "Streamer questioned on her camera angle gives [PERSON_NAME] answer" at bounding box center [611, 448] width 387 height 11
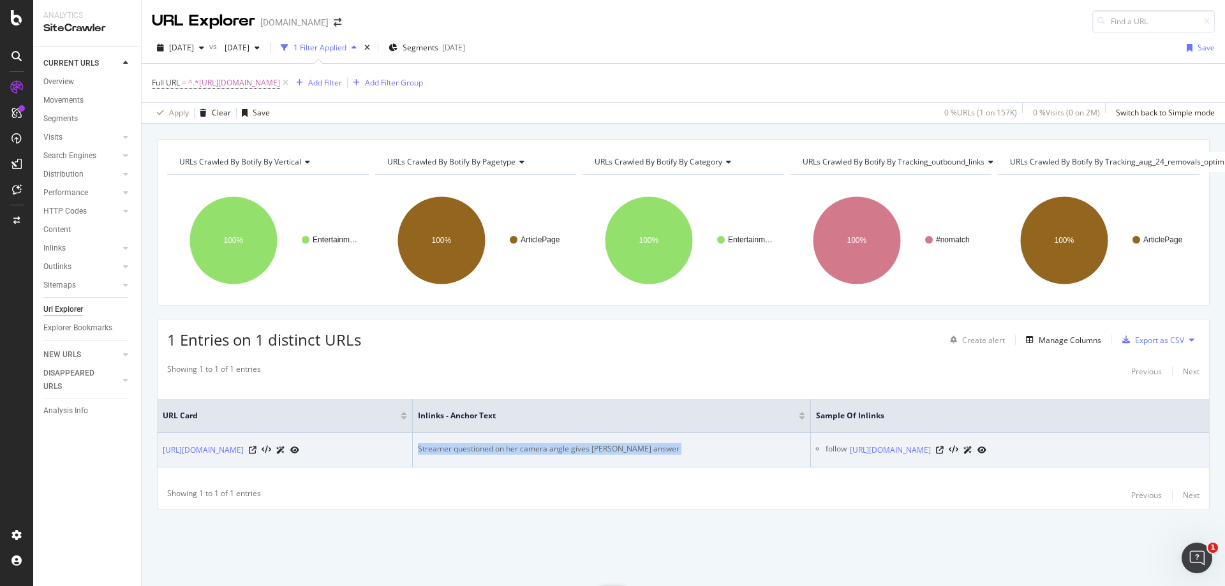
click at [635, 443] on div "Streamer questioned on her camera angle gives [PERSON_NAME] answer" at bounding box center [611, 448] width 387 height 11
click at [944, 447] on icon at bounding box center [940, 451] width 8 height 8
